Goal: Book appointment/travel/reservation

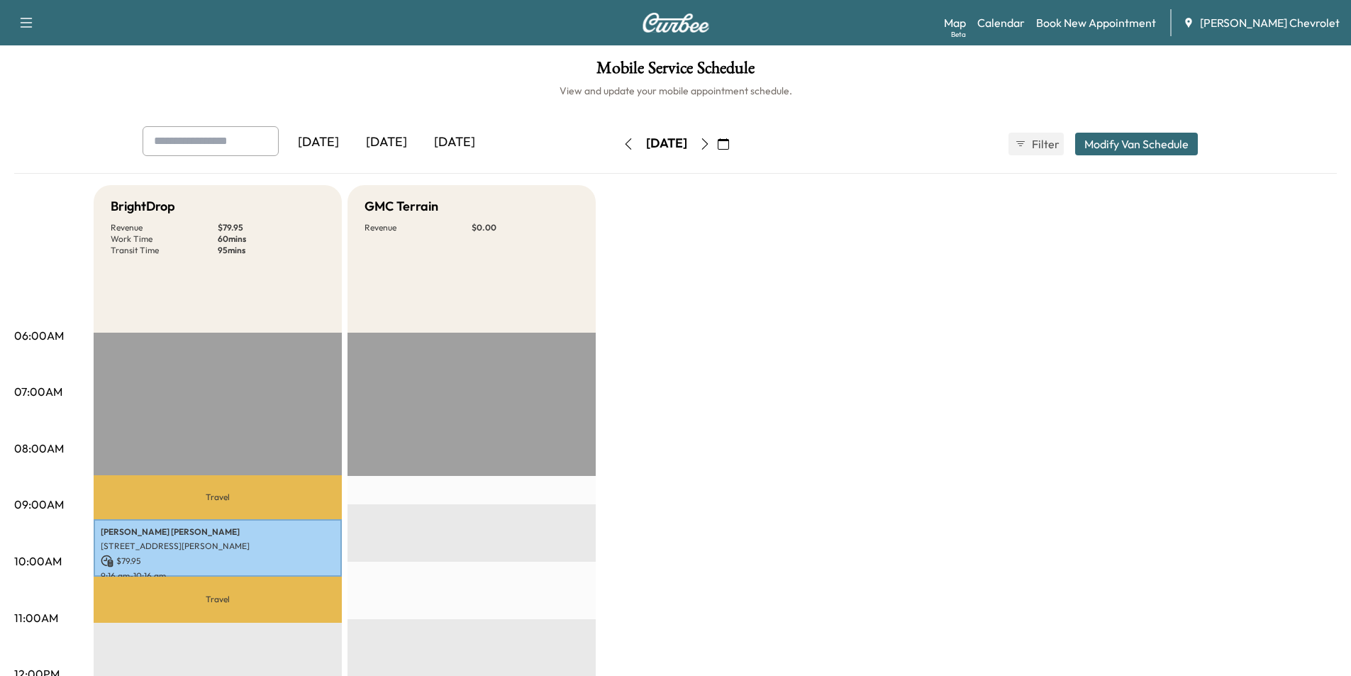
click at [729, 140] on icon "button" at bounding box center [723, 143] width 11 height 11
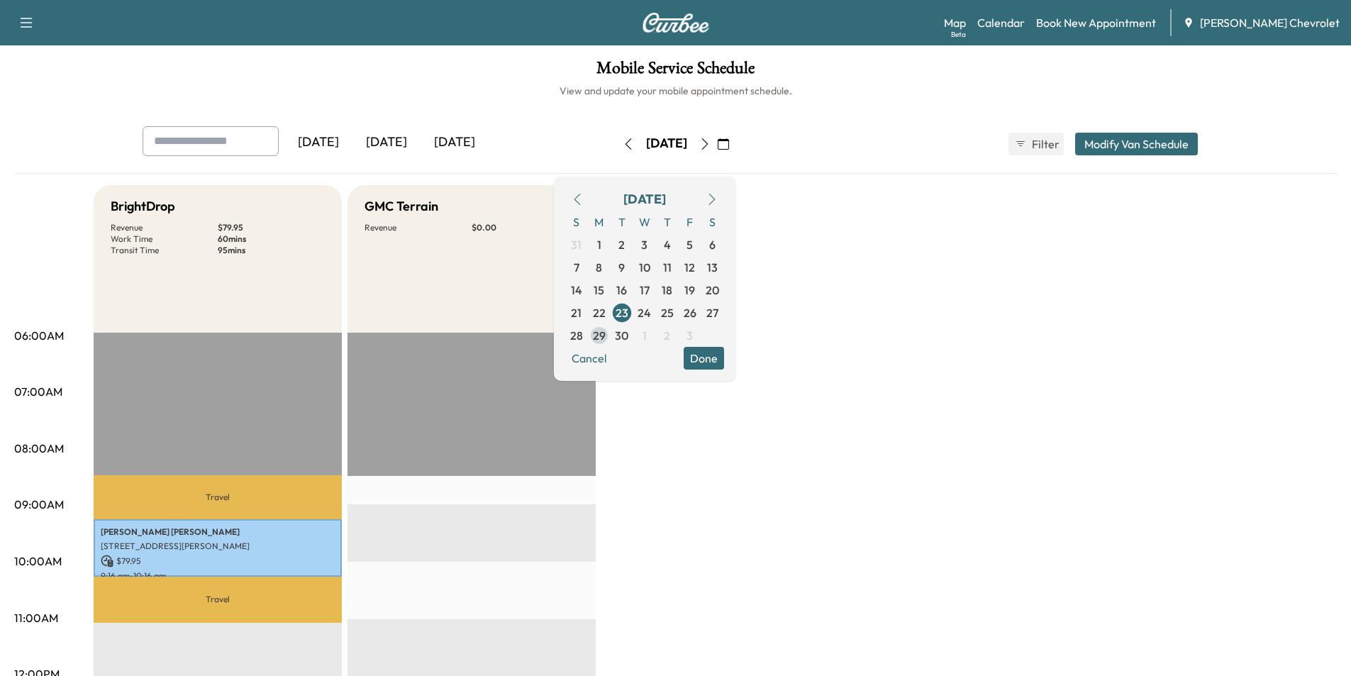
drag, startPoint x: 644, startPoint y: 335, endPoint x: 647, endPoint y: 345, distance: 10.3
click at [606, 335] on span "29" at bounding box center [599, 335] width 13 height 17
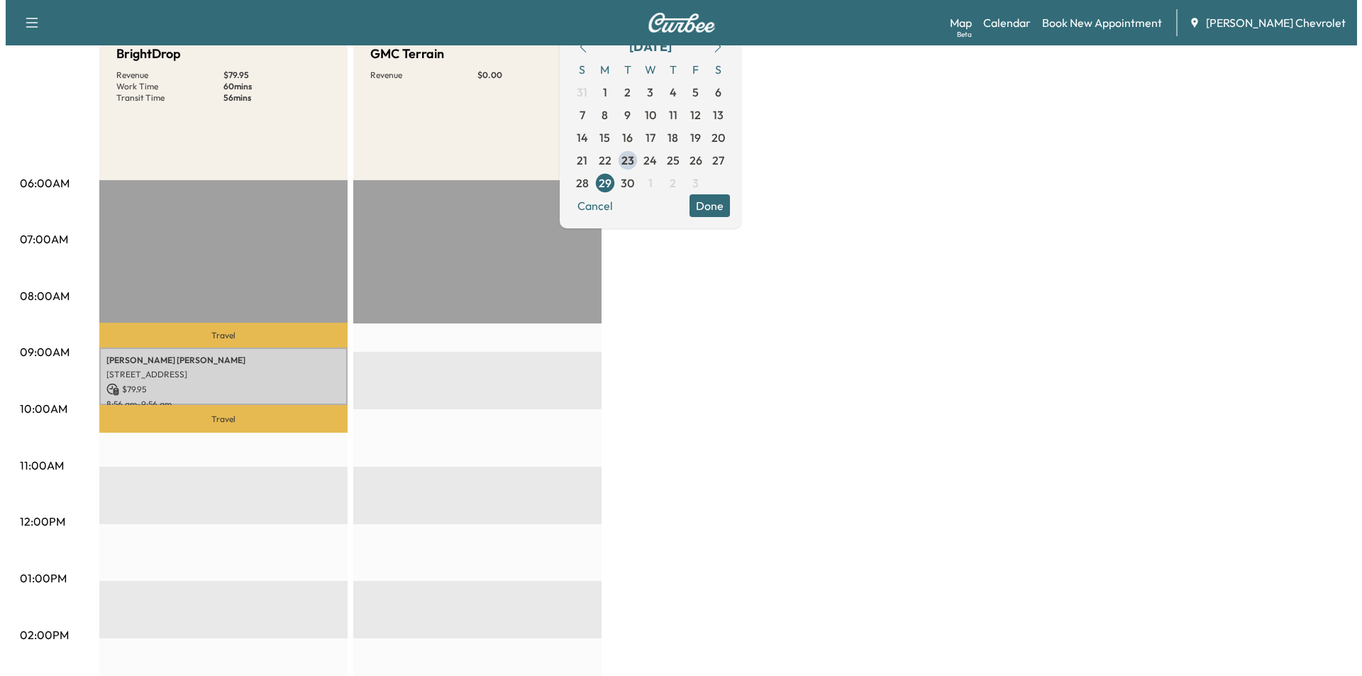
scroll to position [355, 0]
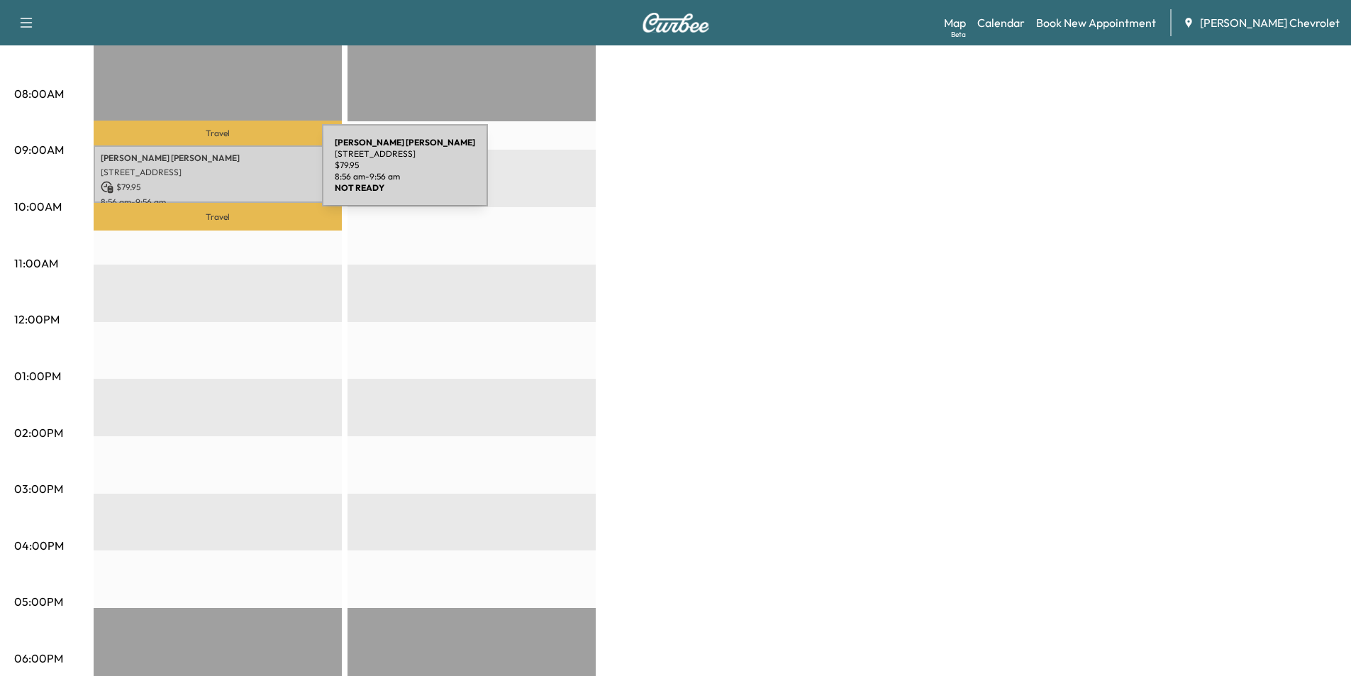
click at [217, 174] on p "[STREET_ADDRESS]" at bounding box center [218, 172] width 234 height 11
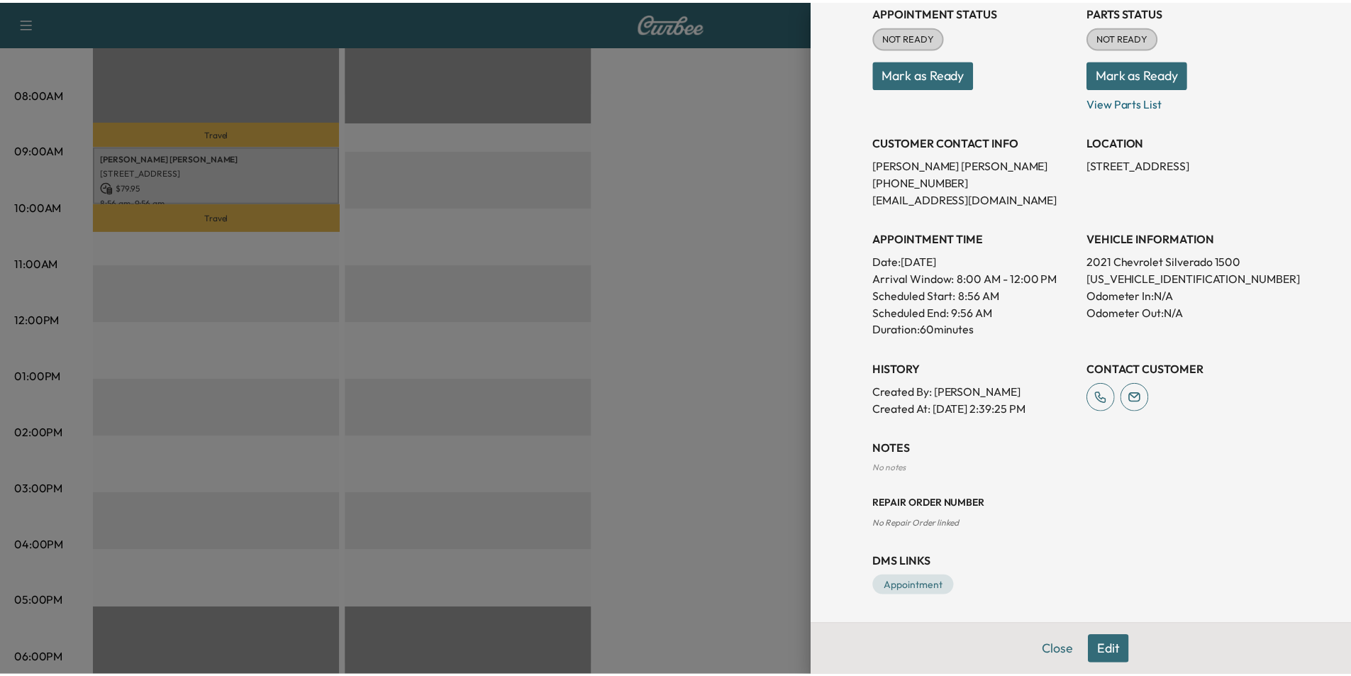
scroll to position [33, 0]
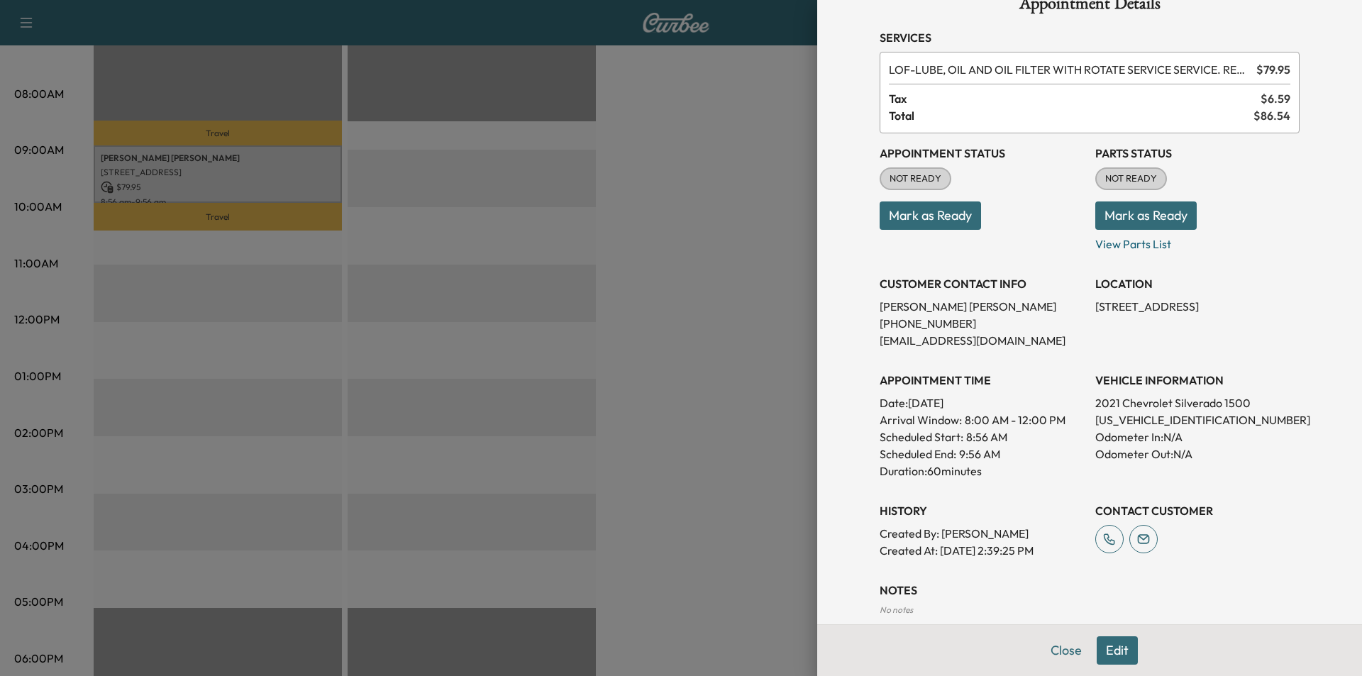
click at [726, 317] on div at bounding box center [681, 338] width 1362 height 676
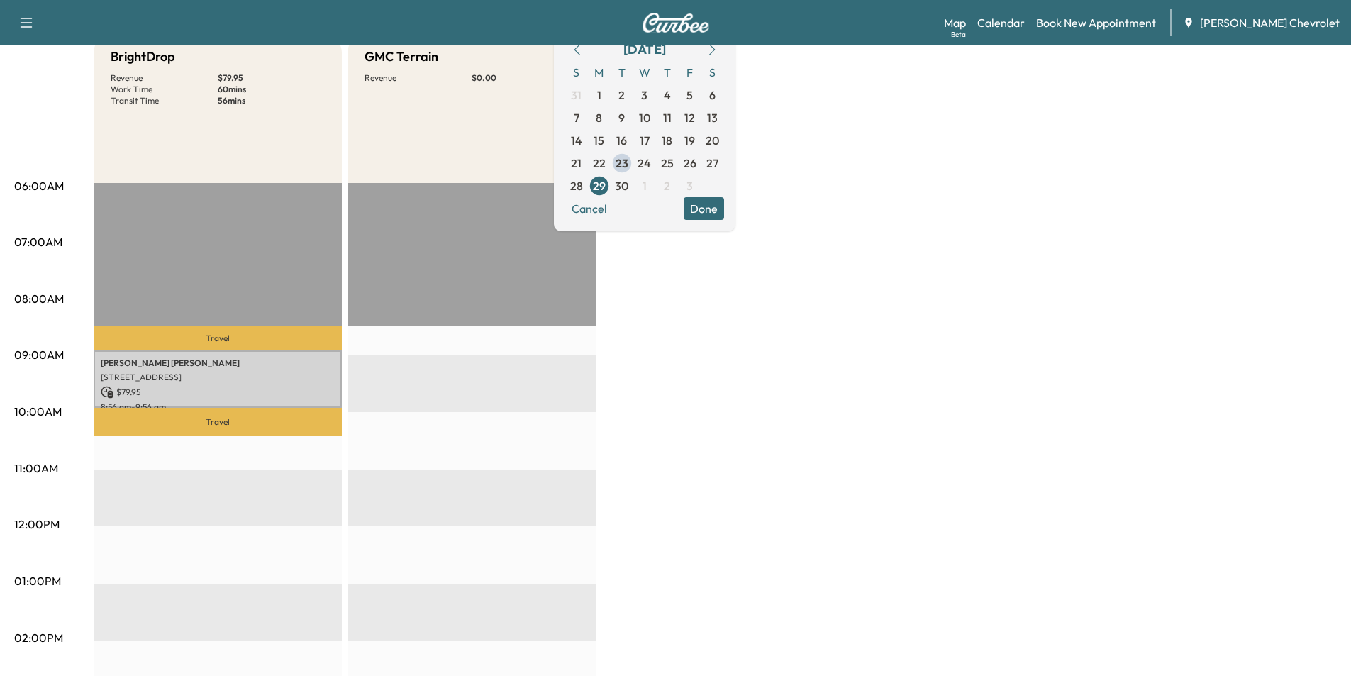
scroll to position [0, 0]
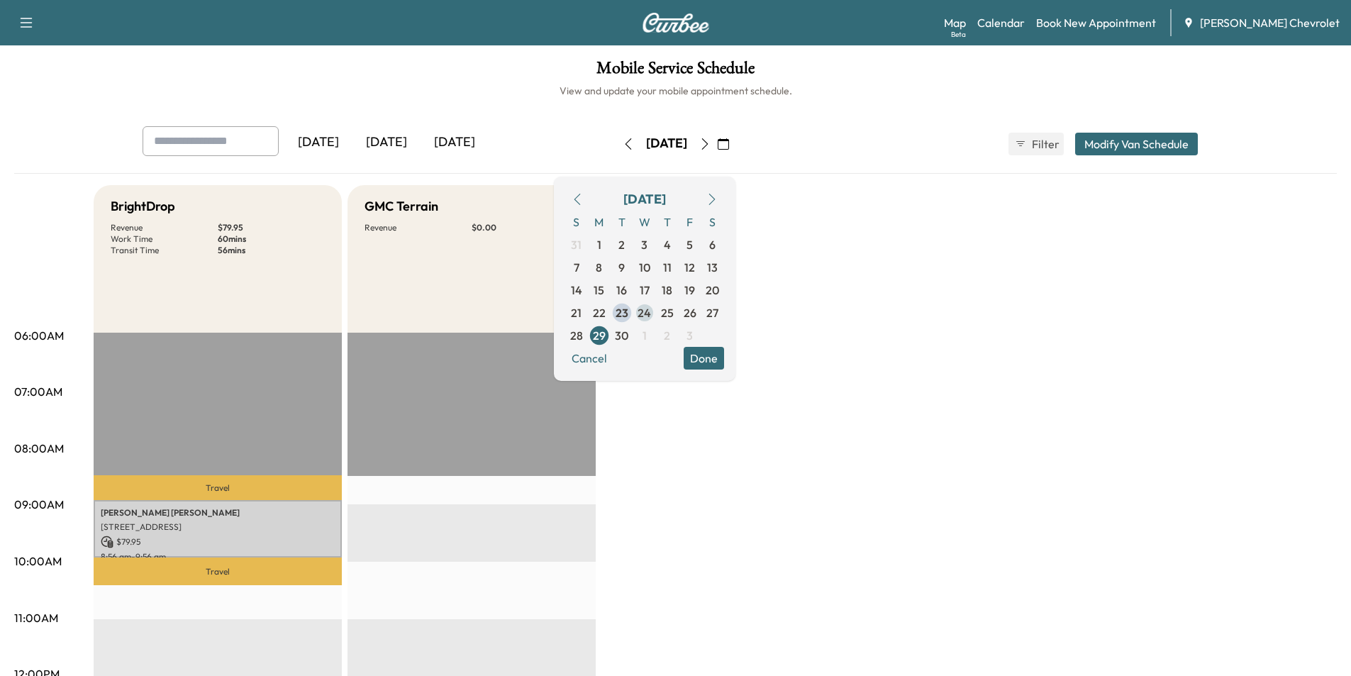
click at [651, 316] on span "24" at bounding box center [644, 312] width 13 height 17
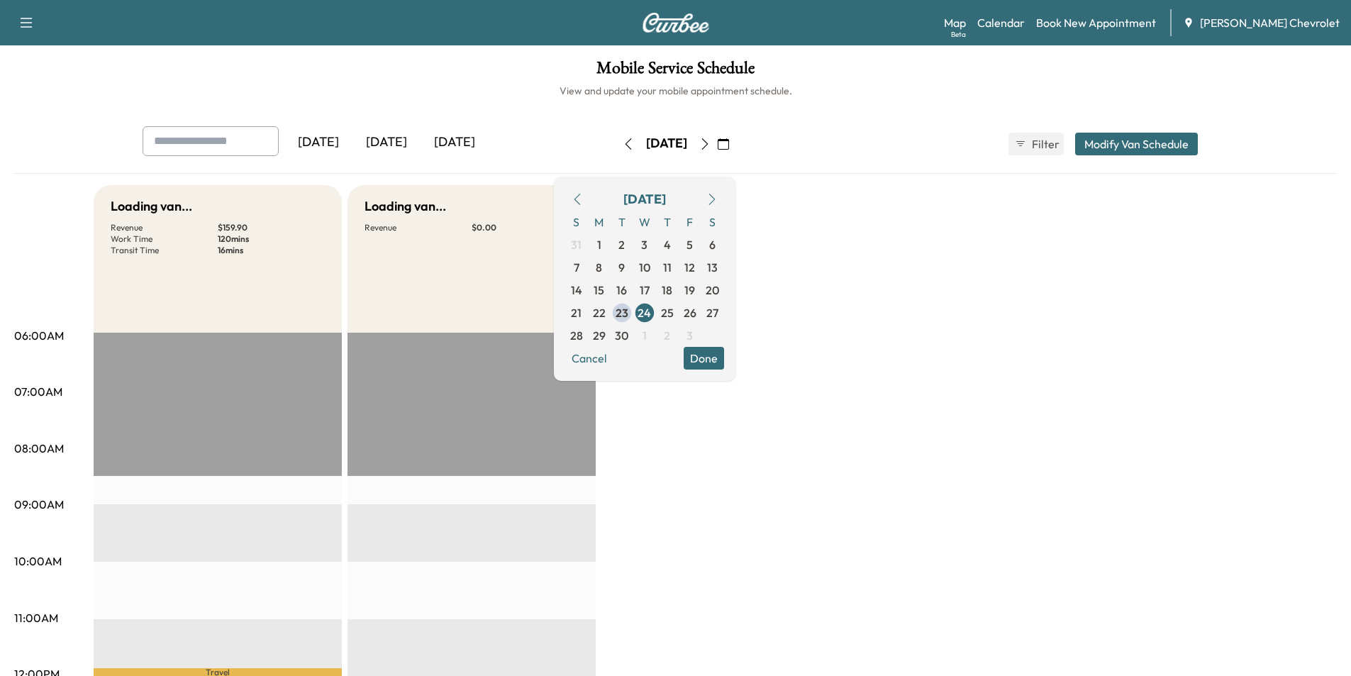
click at [724, 355] on button "Done" at bounding box center [704, 358] width 40 height 23
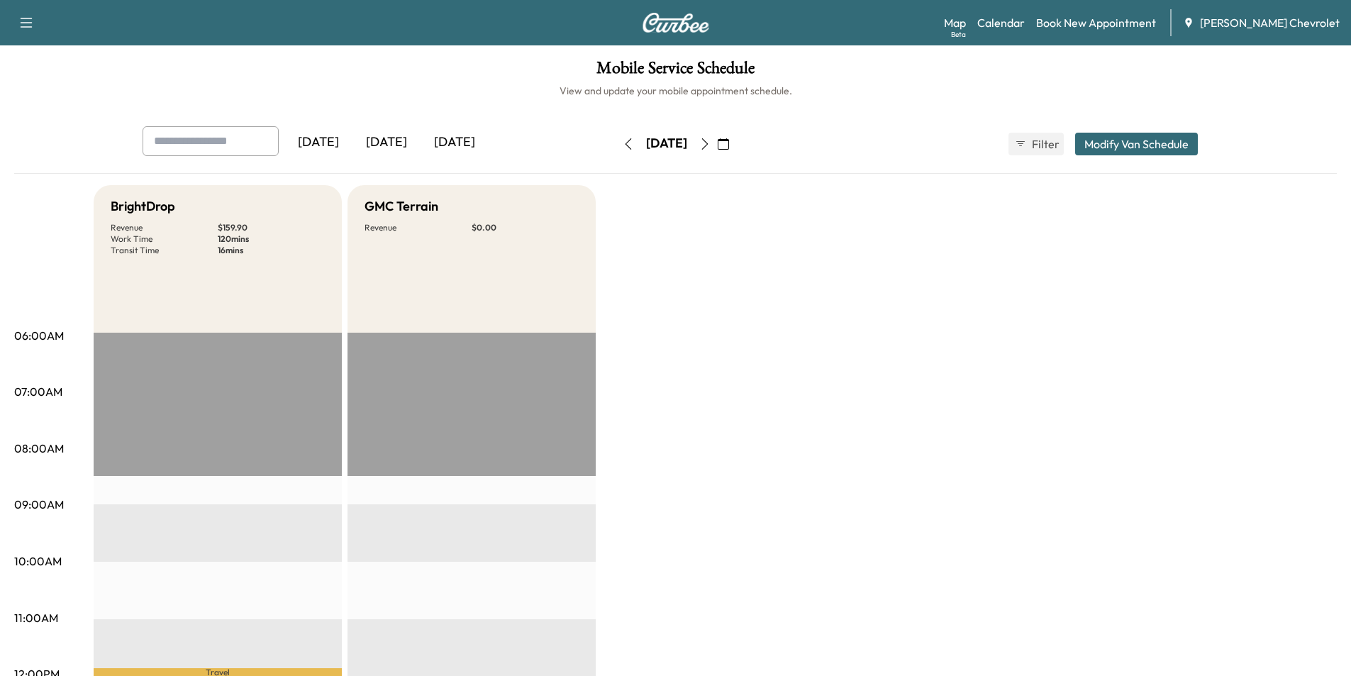
click at [711, 146] on icon "button" at bounding box center [704, 143] width 11 height 11
click at [717, 150] on button "button" at bounding box center [705, 144] width 24 height 23
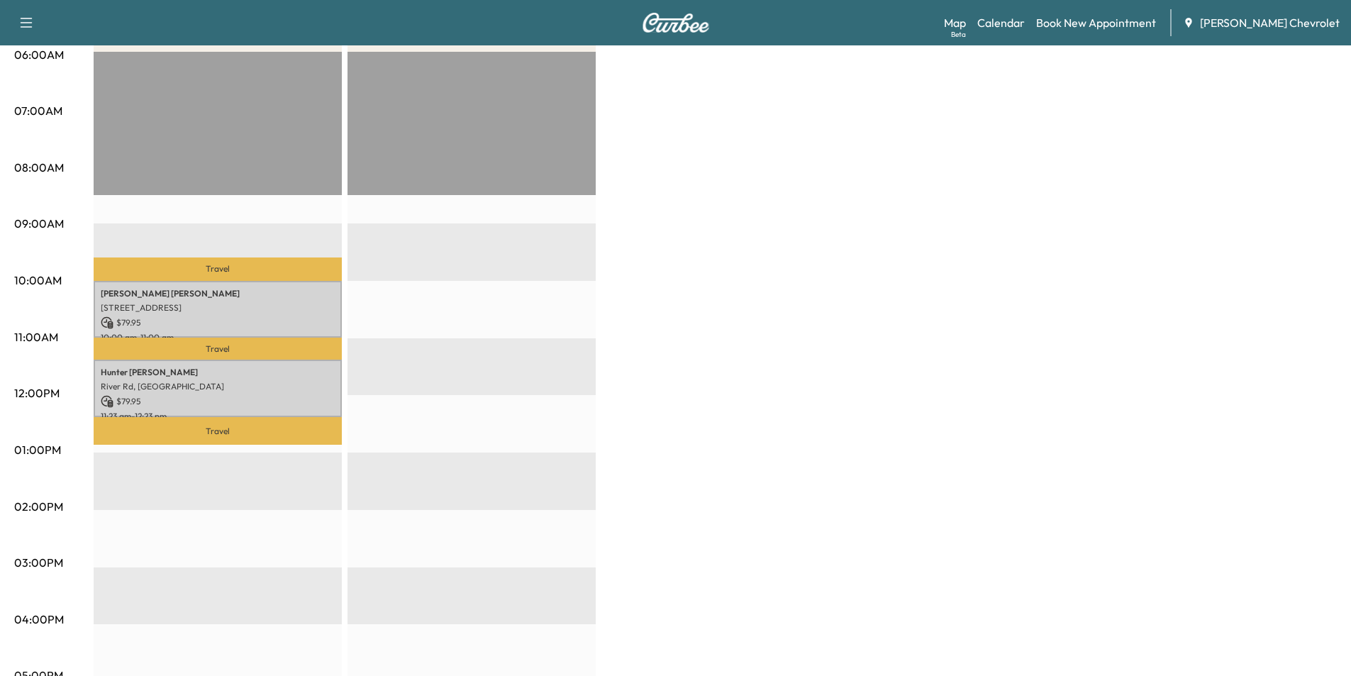
scroll to position [284, 0]
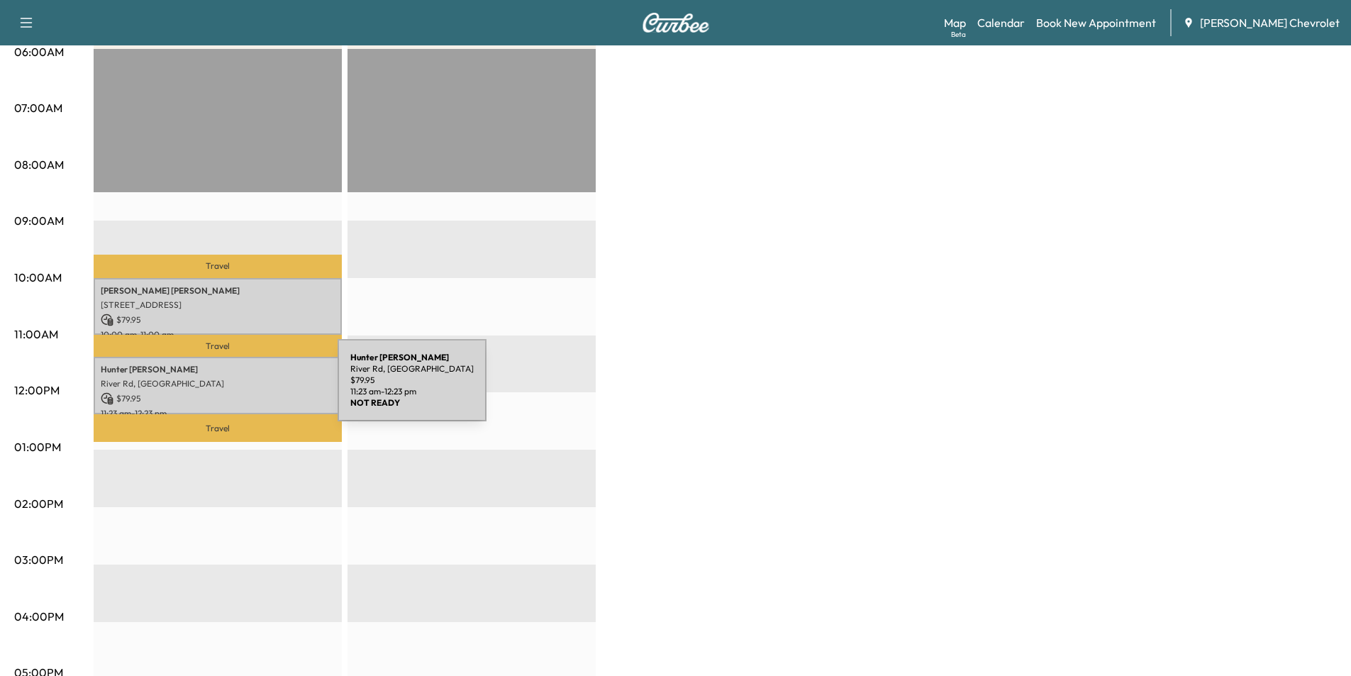
click at [231, 392] on p "$ 79.95" at bounding box center [218, 398] width 234 height 13
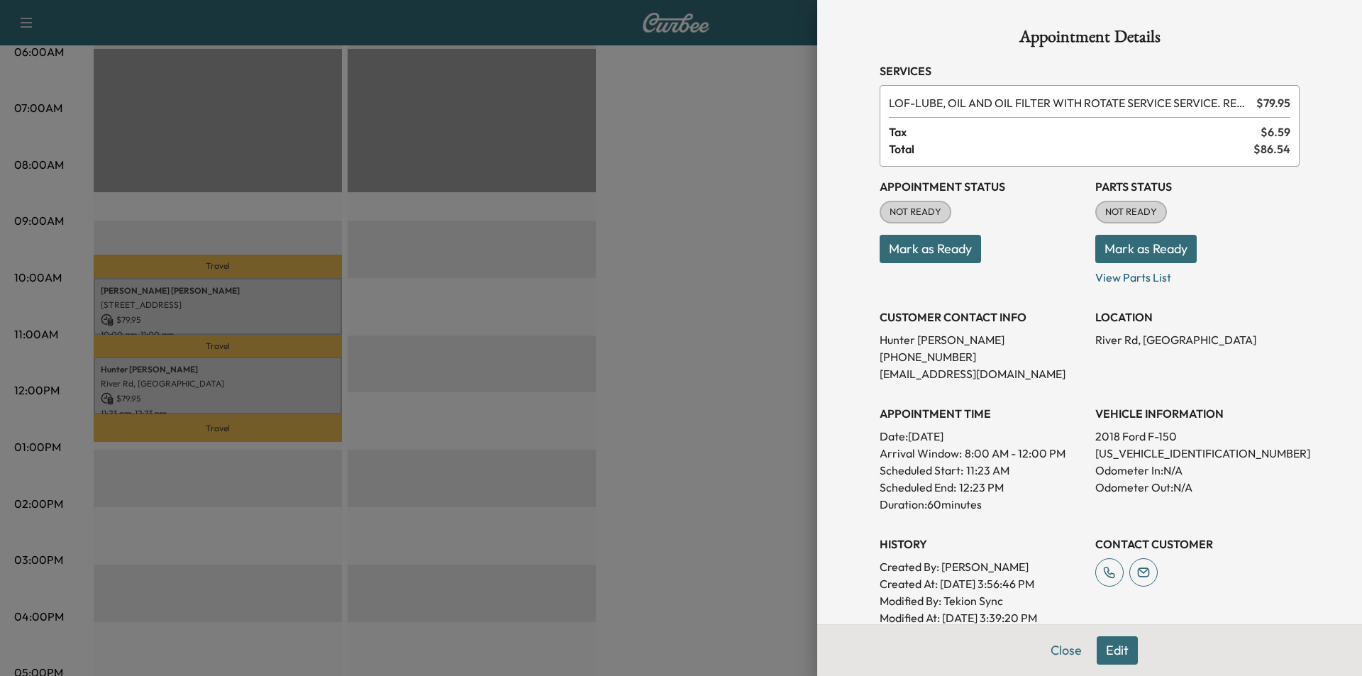
click at [217, 382] on div at bounding box center [681, 338] width 1362 height 676
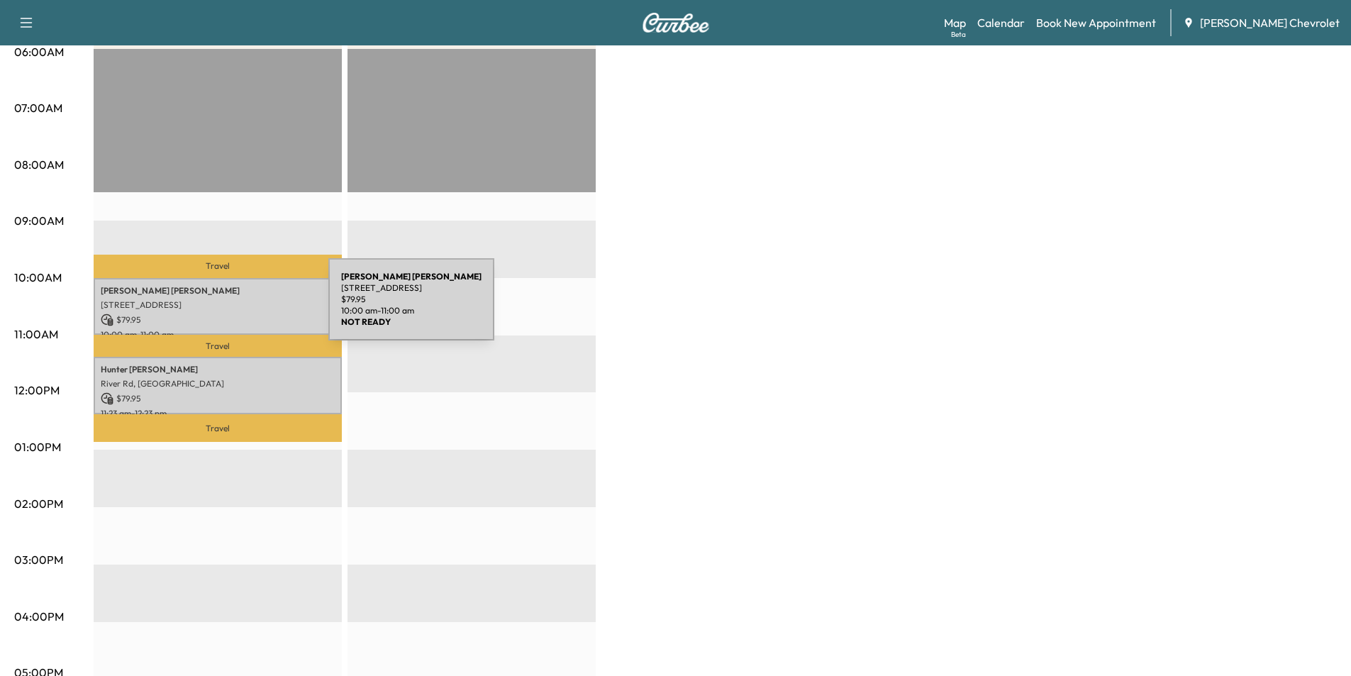
click at [222, 308] on div "[PERSON_NAME] [STREET_ADDRESS] $ 79.95 10:00 am - 11:00 am" at bounding box center [218, 306] width 248 height 57
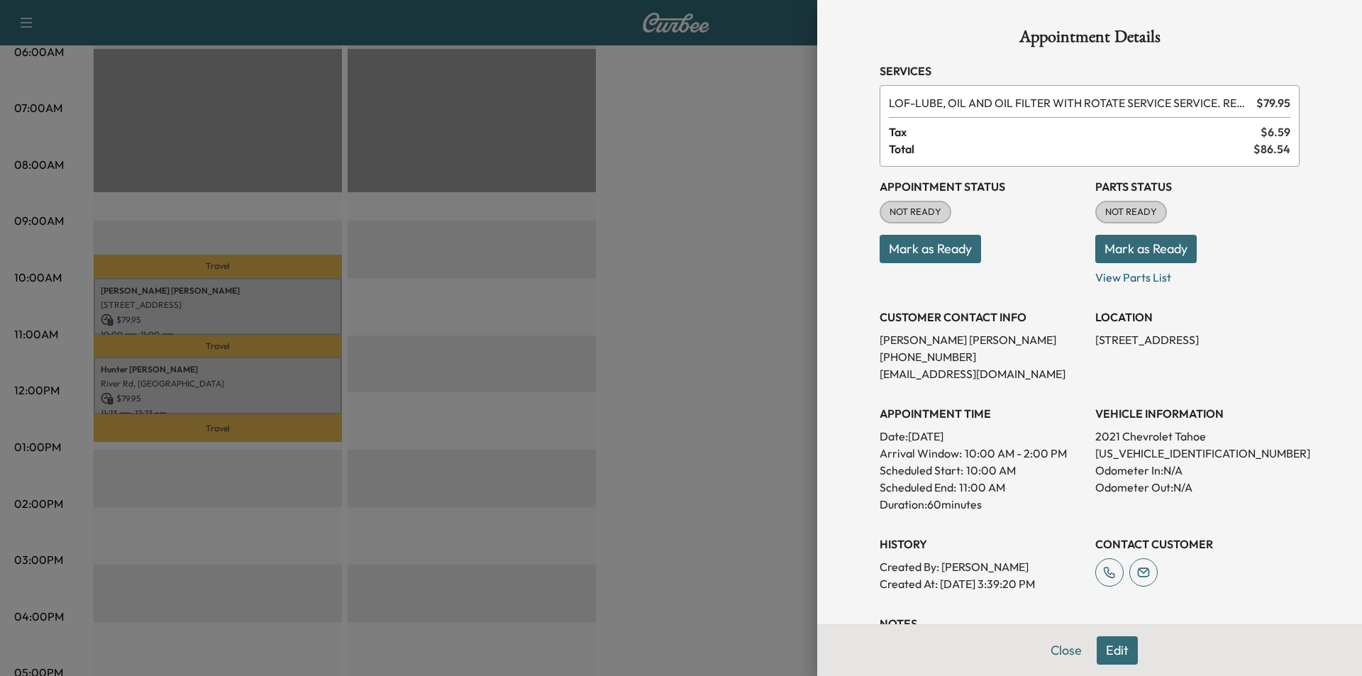
click at [215, 299] on div at bounding box center [681, 338] width 1362 height 676
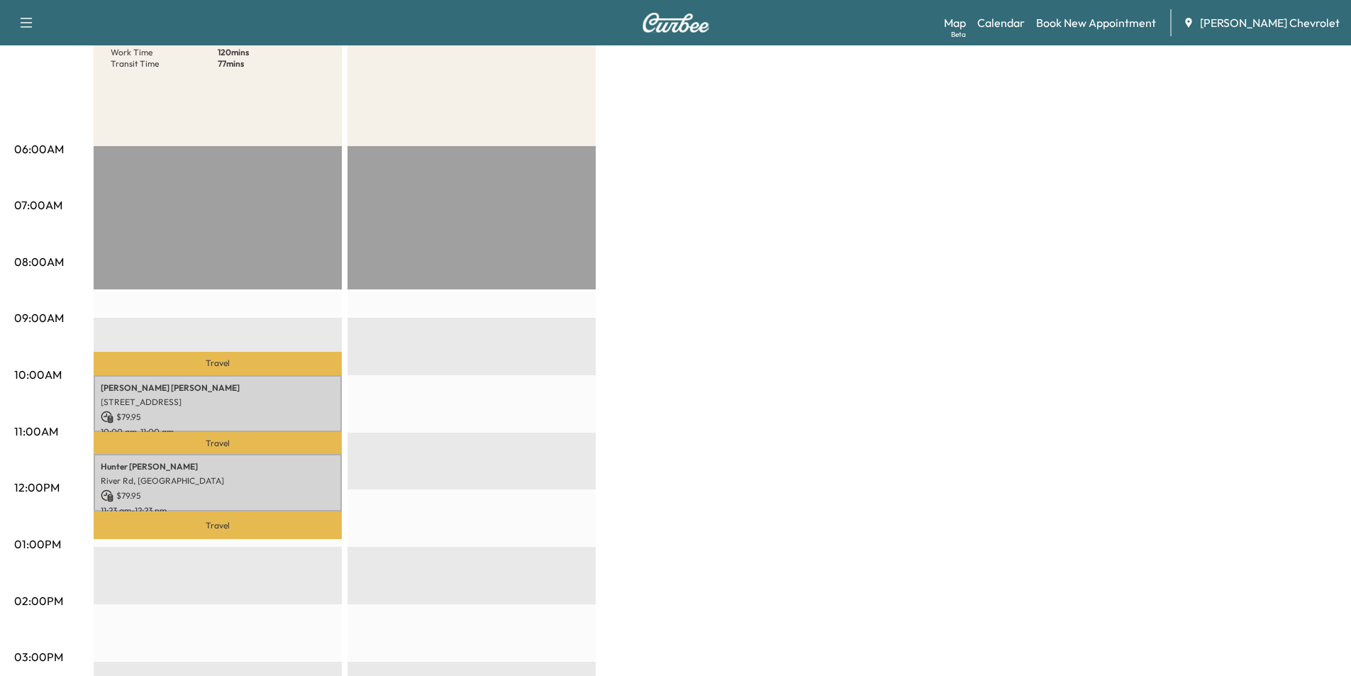
scroll to position [71, 0]
